Goal: Transaction & Acquisition: Purchase product/service

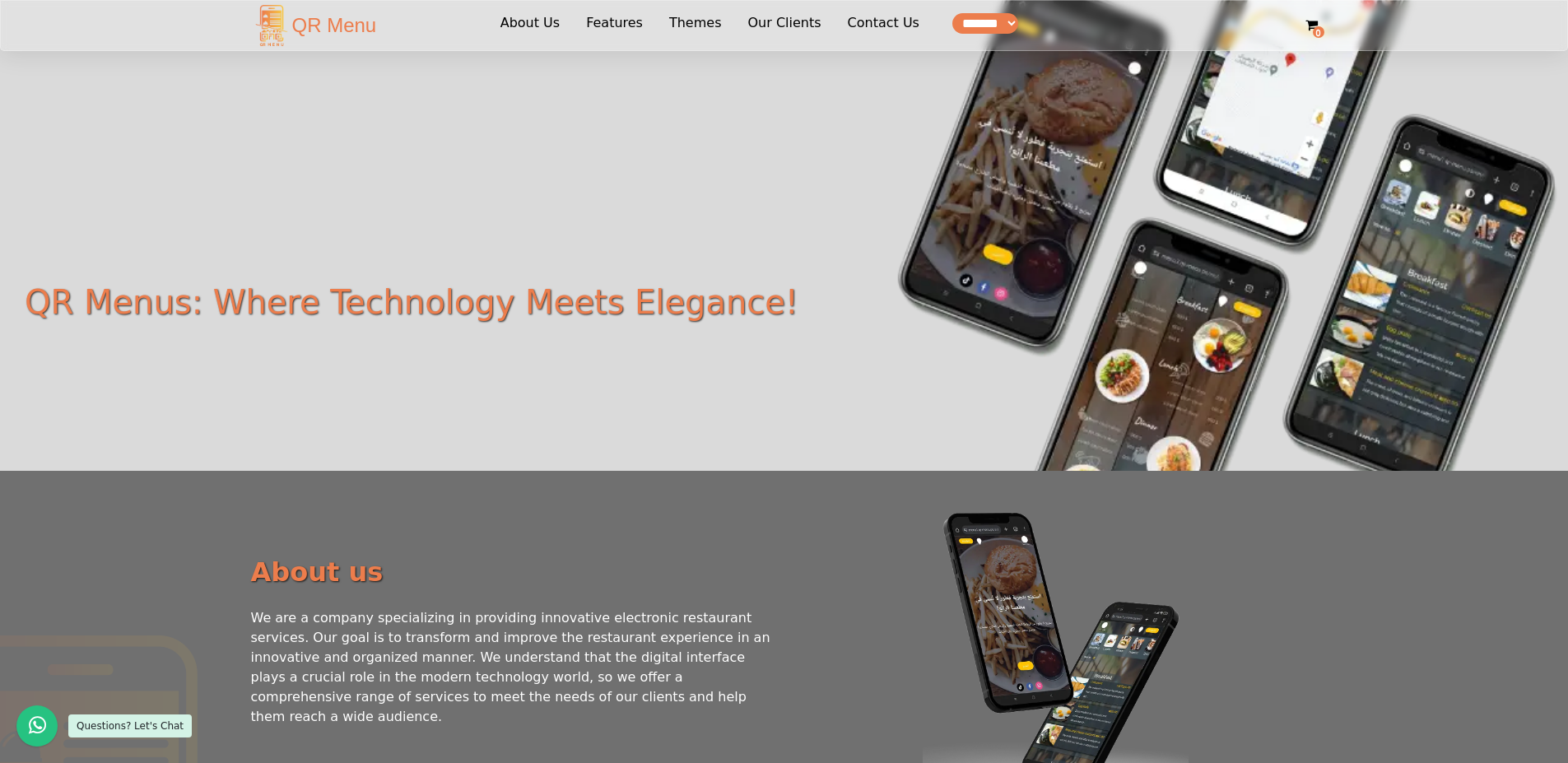
click at [1313, 36] on div "QR Menu 0 About Us Features Themes Our Clients Contact Us How to download *****…" at bounding box center [784, 25] width 1086 height 49
click at [1313, 34] on link "0" at bounding box center [1312, 26] width 12 height 20
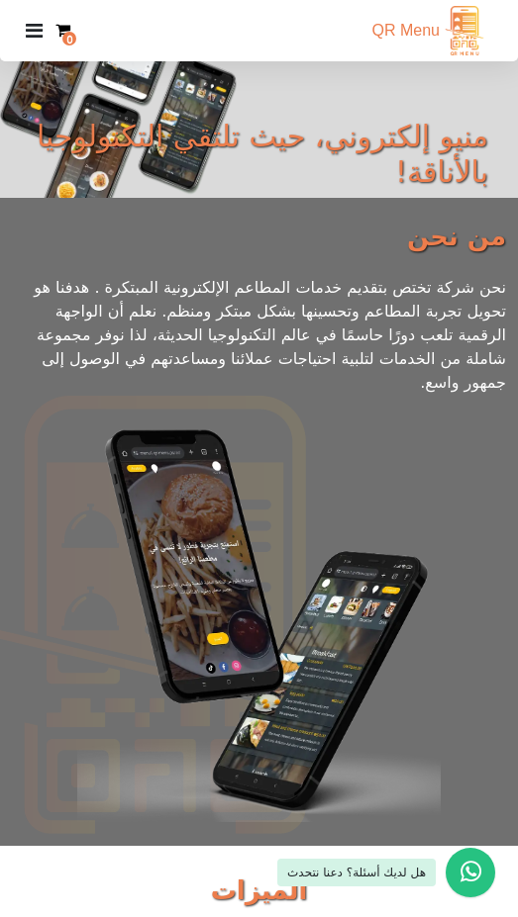
scroll to position [6030, 0]
